Goal: Task Accomplishment & Management: Use online tool/utility

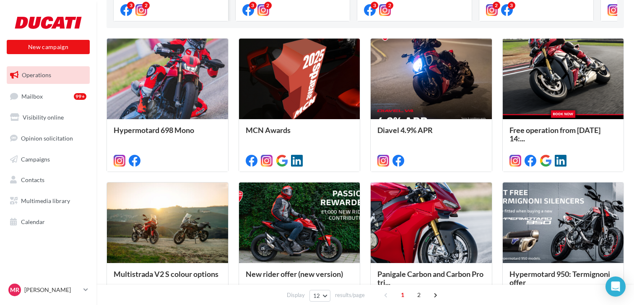
scroll to position [248, 0]
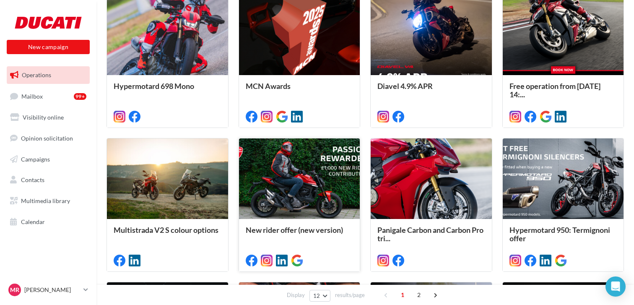
click at [305, 187] on div at bounding box center [299, 178] width 121 height 81
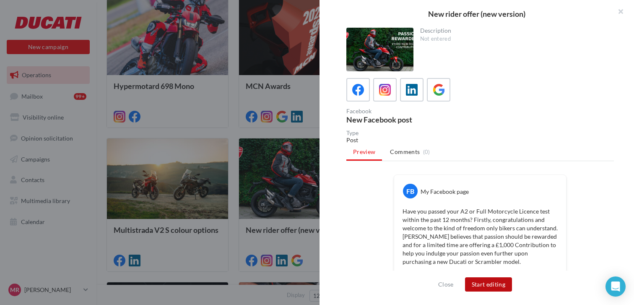
click at [494, 284] on button "Start editing" at bounding box center [488, 284] width 47 height 14
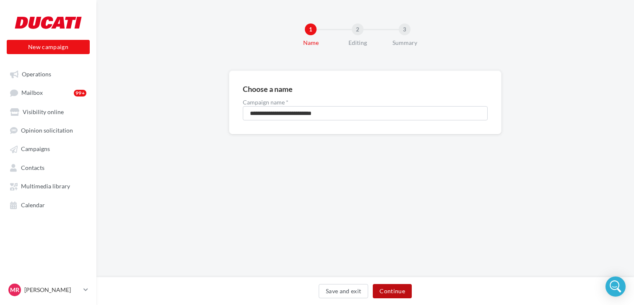
click at [391, 290] on button "Continue" at bounding box center [392, 291] width 39 height 14
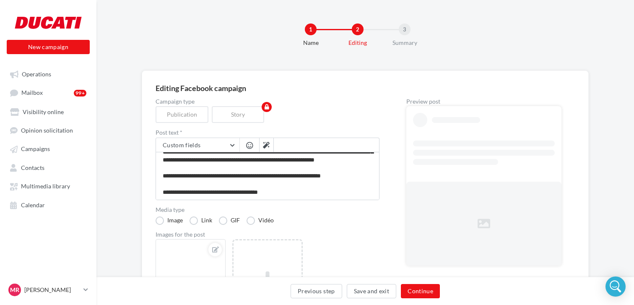
scroll to position [31, 0]
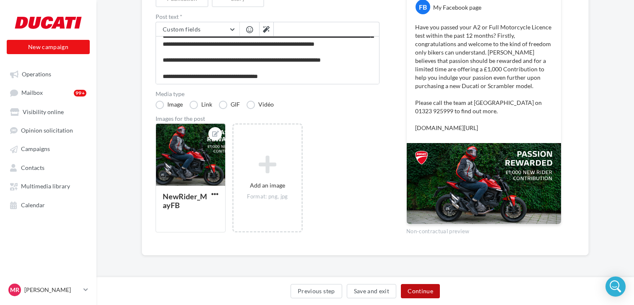
click at [415, 288] on button "Continue" at bounding box center [420, 291] width 39 height 14
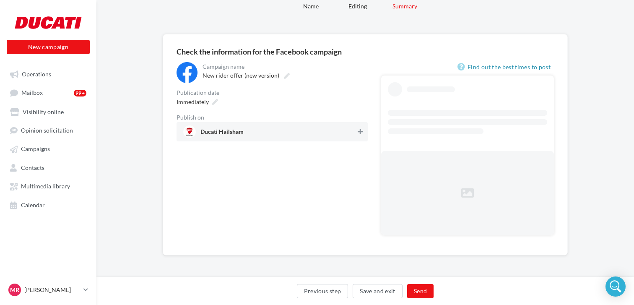
click at [361, 132] on icon at bounding box center [360, 132] width 5 height 6
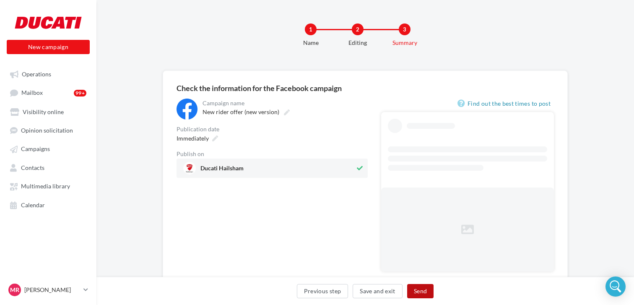
click at [418, 291] on button "Send" at bounding box center [420, 291] width 26 height 14
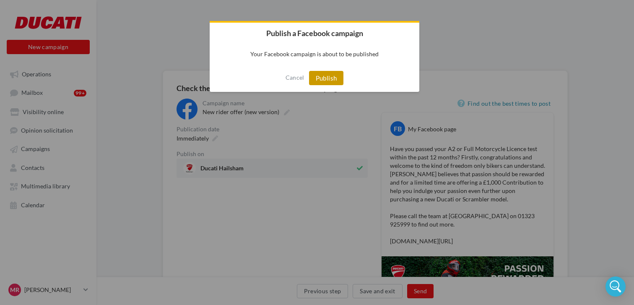
click at [328, 80] on button "Publish" at bounding box center [326, 78] width 35 height 14
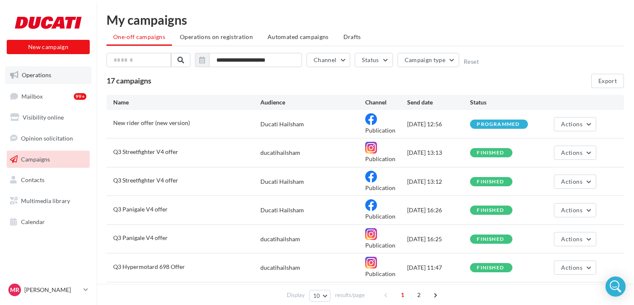
click at [31, 72] on span "Operations" at bounding box center [36, 74] width 29 height 7
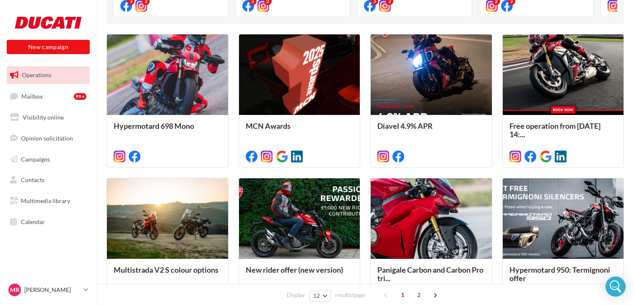
scroll to position [234, 0]
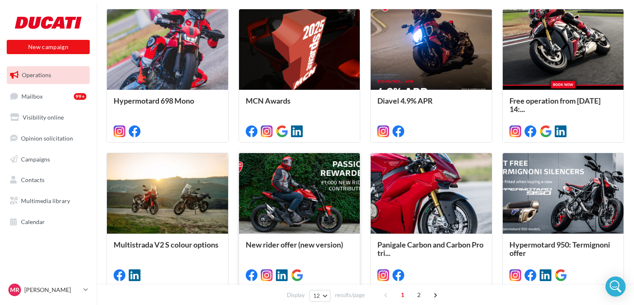
click at [321, 190] on div at bounding box center [299, 193] width 121 height 81
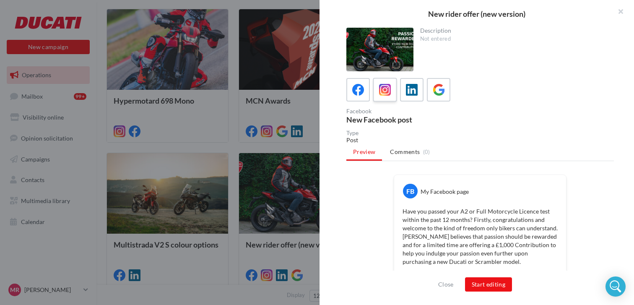
click at [385, 96] on span at bounding box center [385, 90] width 12 height 13
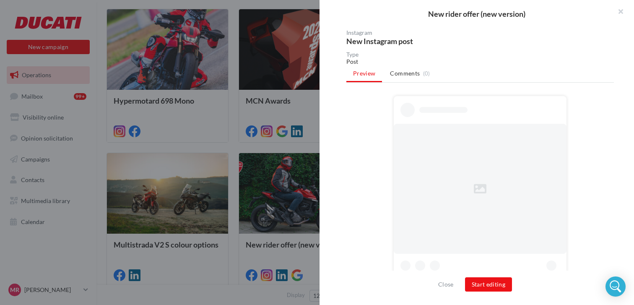
scroll to position [100, 0]
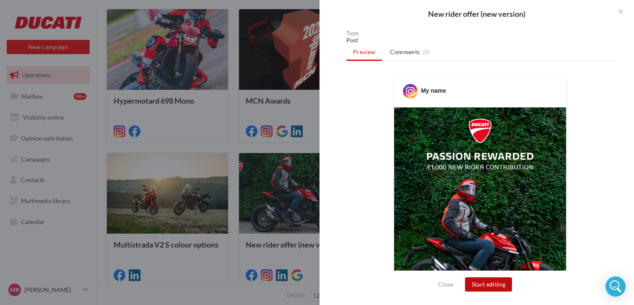
click at [496, 286] on button "Start editing" at bounding box center [488, 284] width 47 height 14
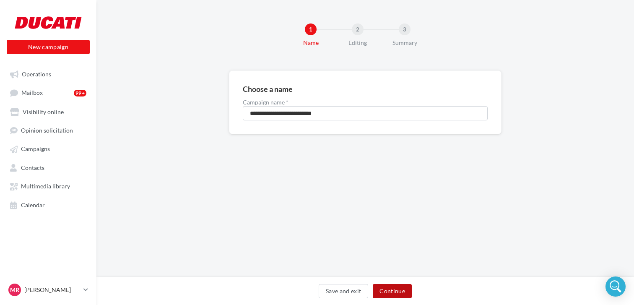
click at [395, 288] on button "Continue" at bounding box center [392, 291] width 39 height 14
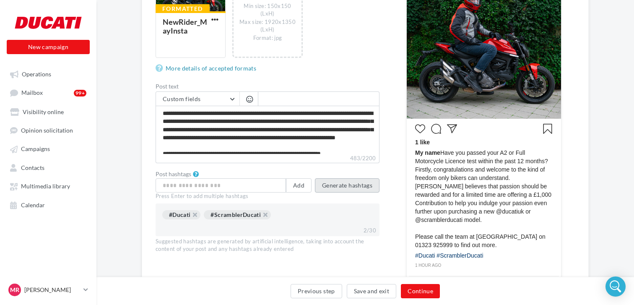
scroll to position [216, 0]
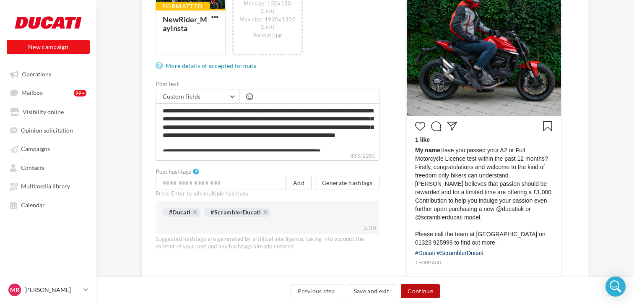
click at [424, 293] on button "Continue" at bounding box center [420, 291] width 39 height 14
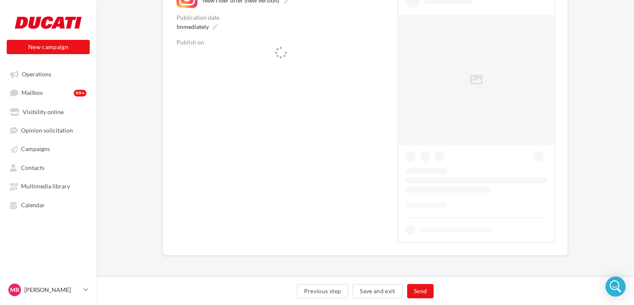
scroll to position [112, 0]
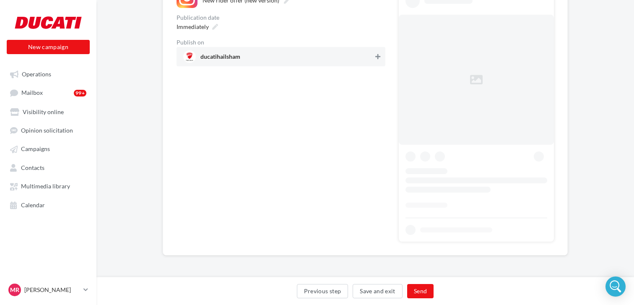
click at [376, 62] on button at bounding box center [378, 57] width 8 height 10
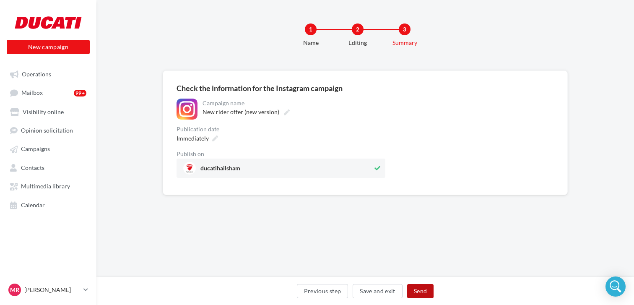
click at [424, 292] on button "Send" at bounding box center [420, 291] width 26 height 14
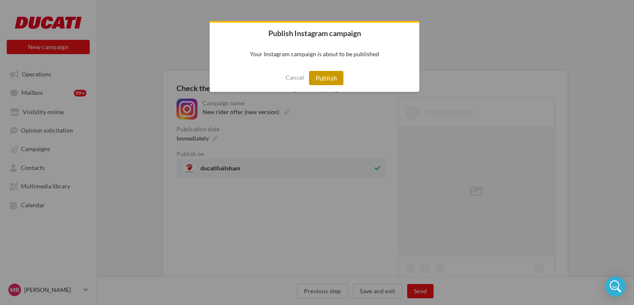
click at [326, 78] on button "Publish" at bounding box center [326, 78] width 35 height 14
